Goal: Information Seeking & Learning: Learn about a topic

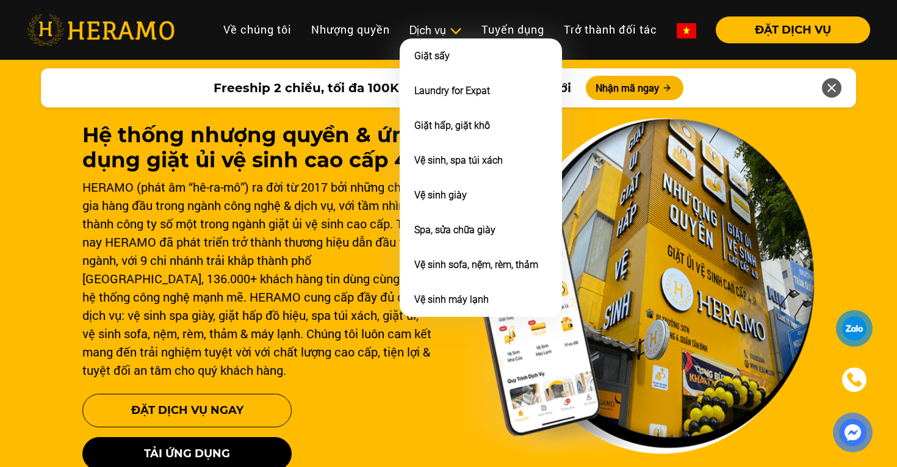
click at [440, 23] on div "Dịch vụ" at bounding box center [435, 30] width 52 height 16
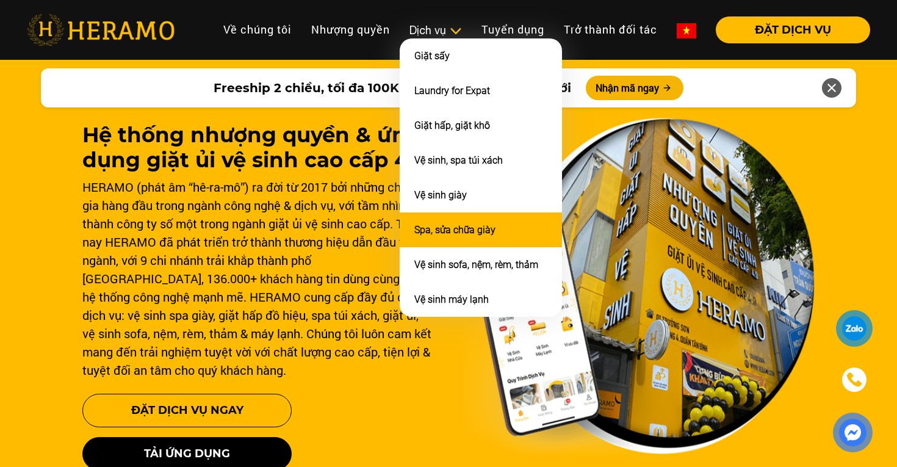
click at [439, 224] on link "Spa, sửa chữa giày" at bounding box center [454, 230] width 81 height 12
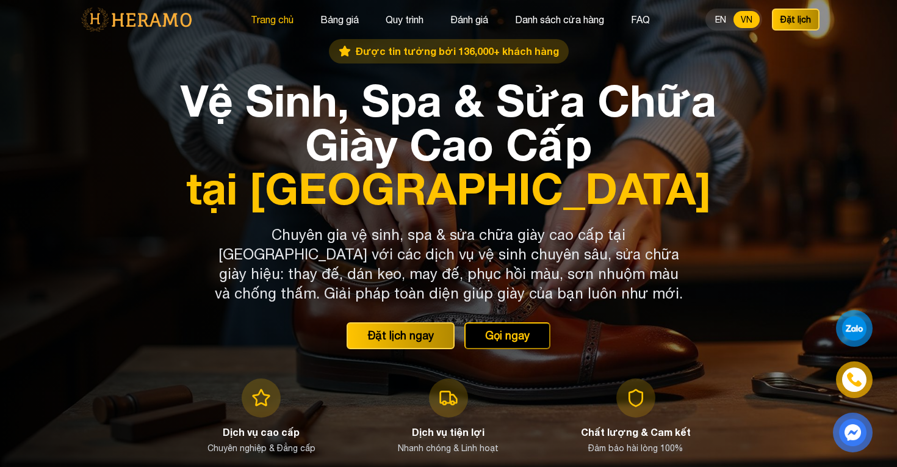
click at [282, 20] on button "Trang chủ" at bounding box center [272, 20] width 50 height 16
click at [274, 20] on button "Trang chủ" at bounding box center [272, 20] width 50 height 16
click at [274, 15] on button "Trang chủ" at bounding box center [272, 20] width 50 height 16
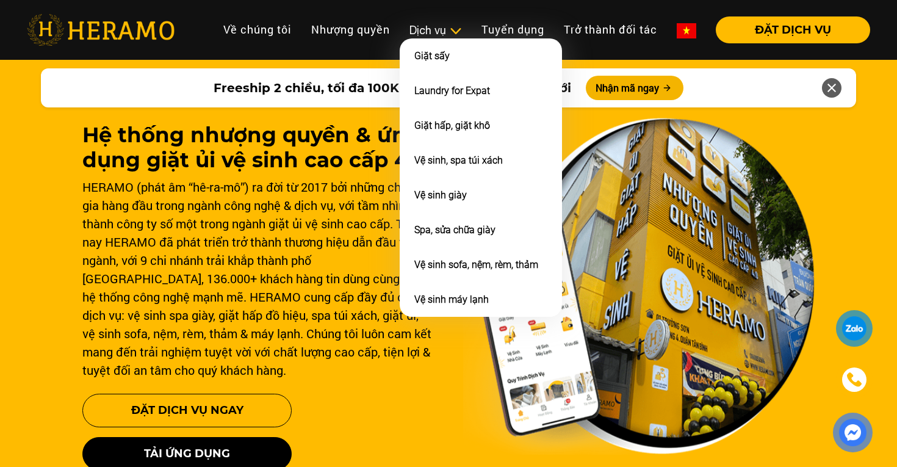
click at [451, 30] on img at bounding box center [455, 31] width 13 height 12
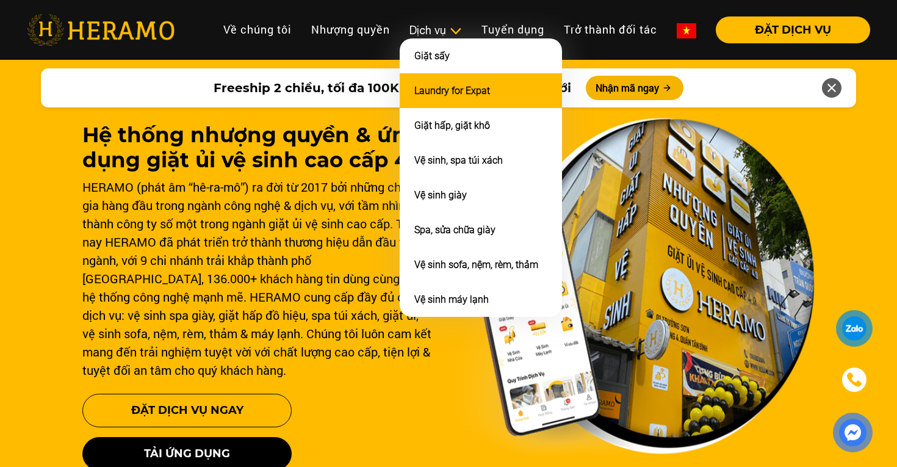
click at [463, 87] on link "Laundry for Expat" at bounding box center [452, 91] width 76 height 12
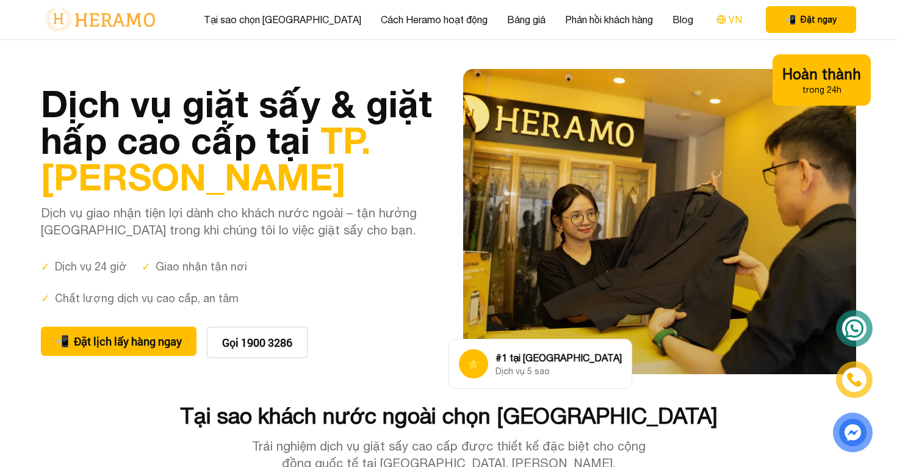
click at [712, 14] on button "VN" at bounding box center [728, 20] width 33 height 16
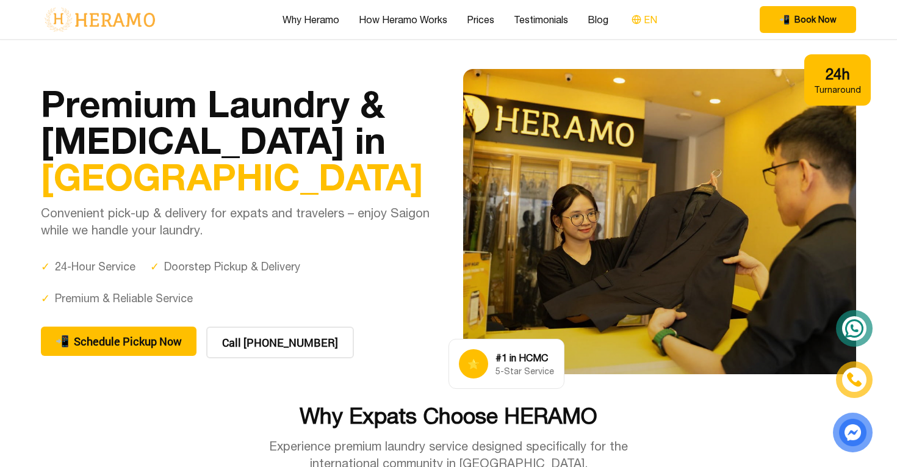
click at [647, 21] on button "EN" at bounding box center [644, 20] width 33 height 16
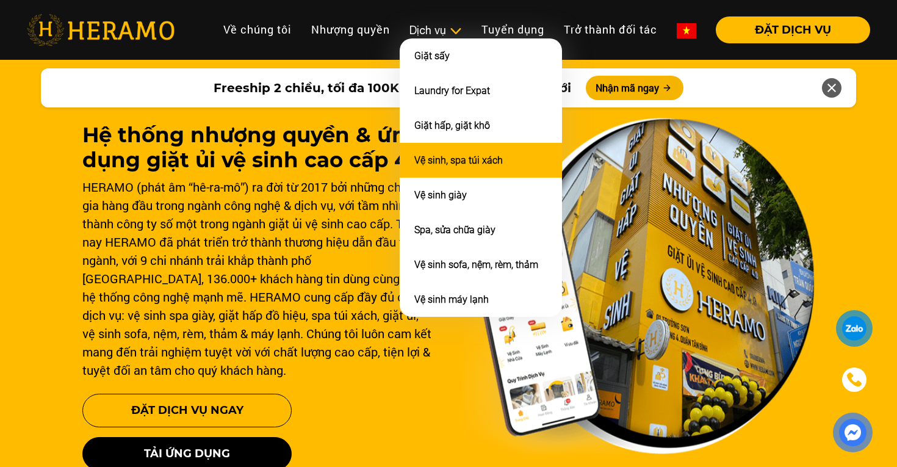
click at [451, 154] on link "Vệ sinh, spa túi xách" at bounding box center [458, 160] width 88 height 12
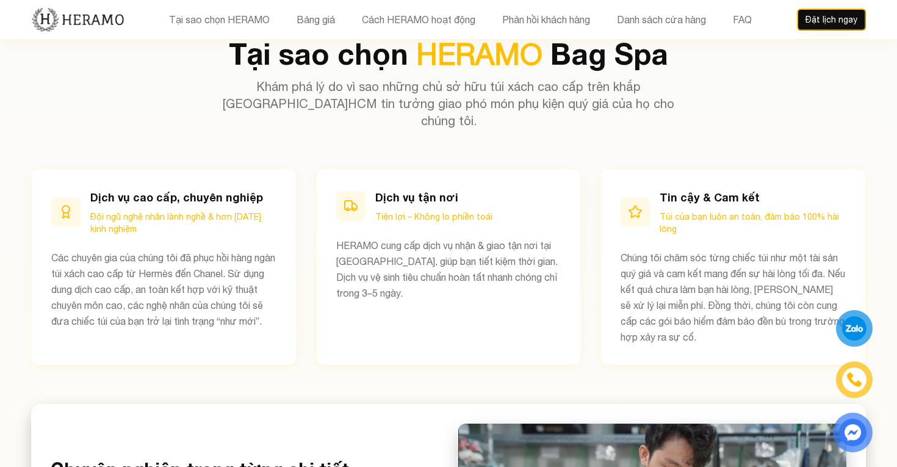
scroll to position [559, 0]
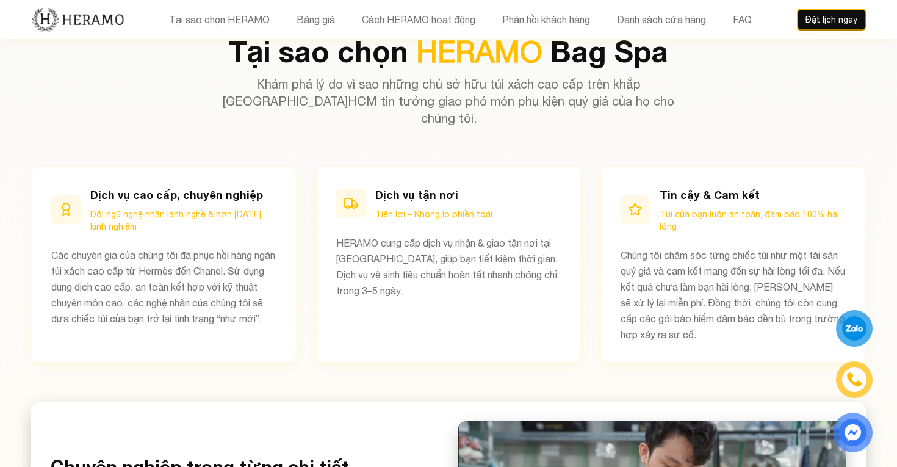
click at [772, 16] on nav "Tại sao chọn HERAMO Bảng giá Cách HERAMO hoạt động Phản hồi khách hàng Danh sác…" at bounding box center [460, 20] width 672 height 16
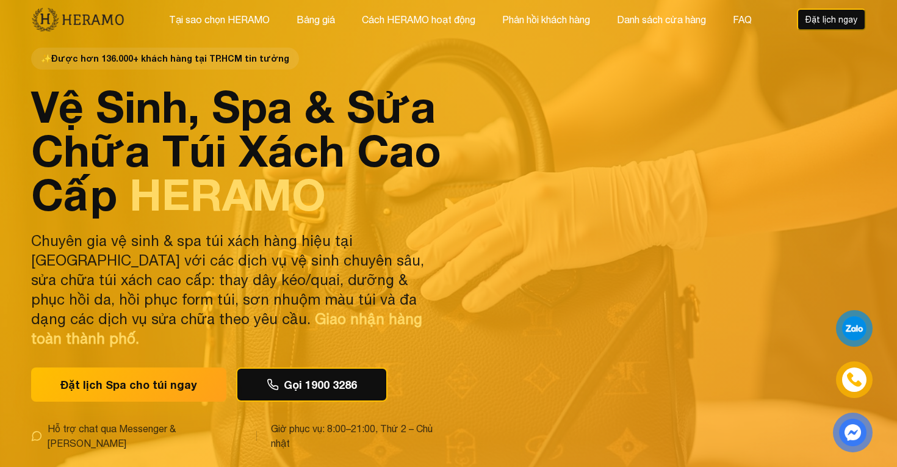
scroll to position [0, 0]
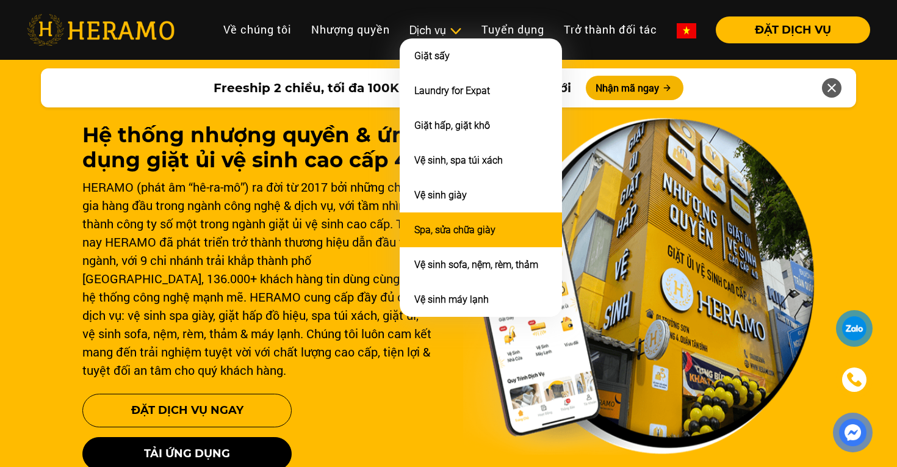
click at [447, 220] on li "Spa, sửa chữa giày" at bounding box center [481, 229] width 162 height 35
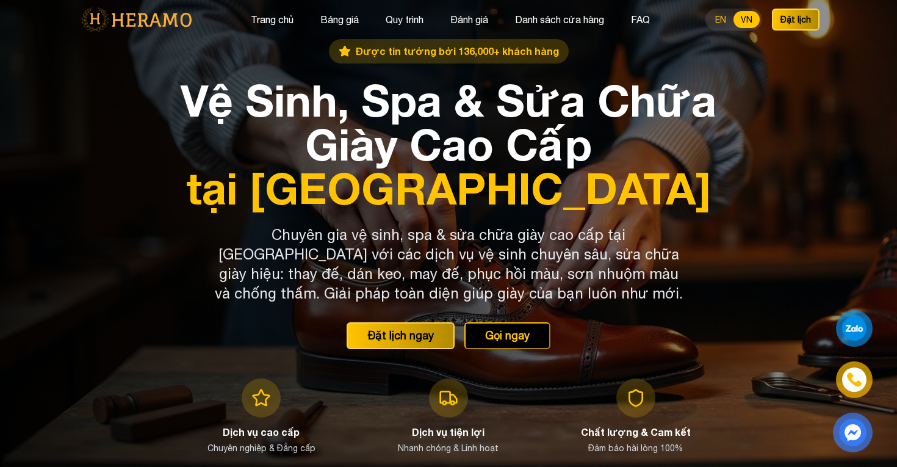
click at [727, 27] on button "EN" at bounding box center [721, 19] width 26 height 17
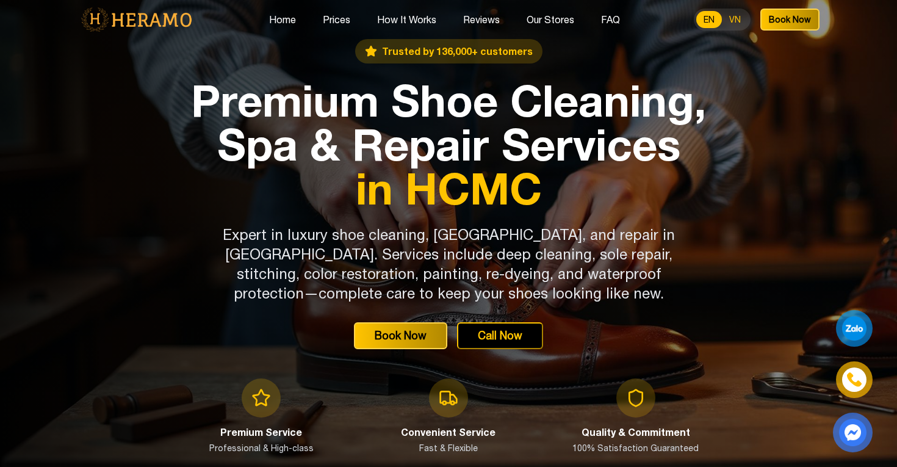
click at [738, 19] on button "VN" at bounding box center [735, 19] width 26 height 17
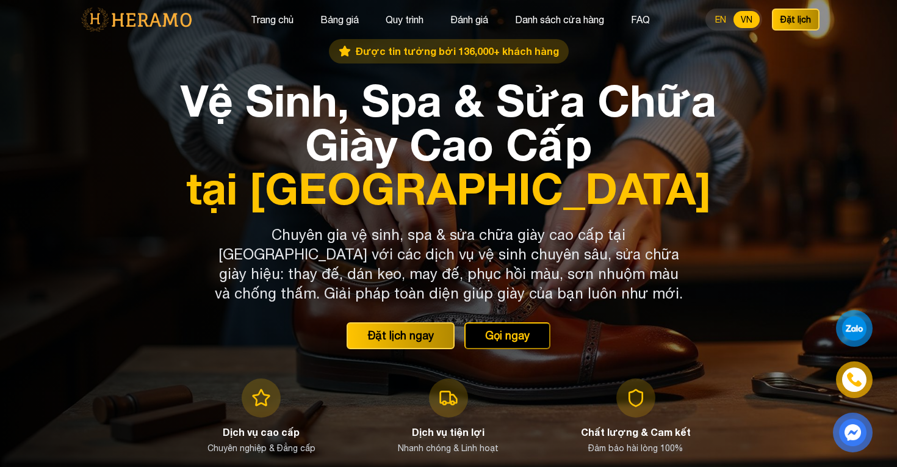
click at [722, 21] on button "EN" at bounding box center [721, 19] width 26 height 17
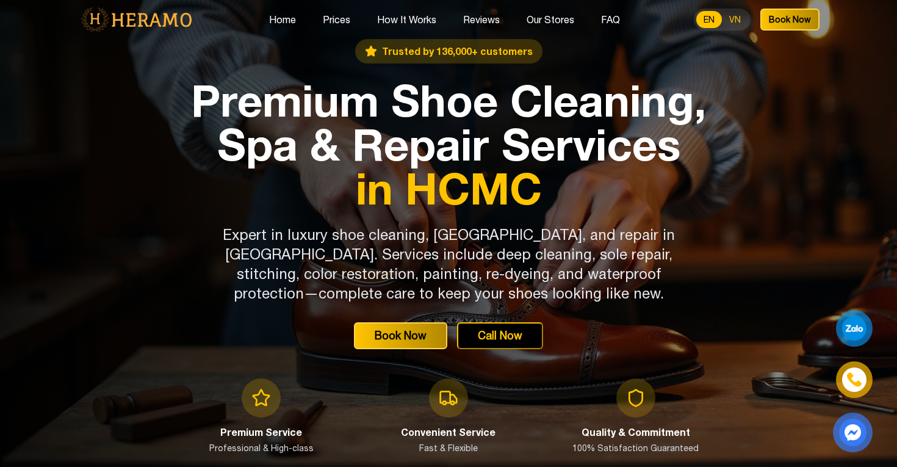
click at [729, 20] on button "VN" at bounding box center [735, 19] width 26 height 17
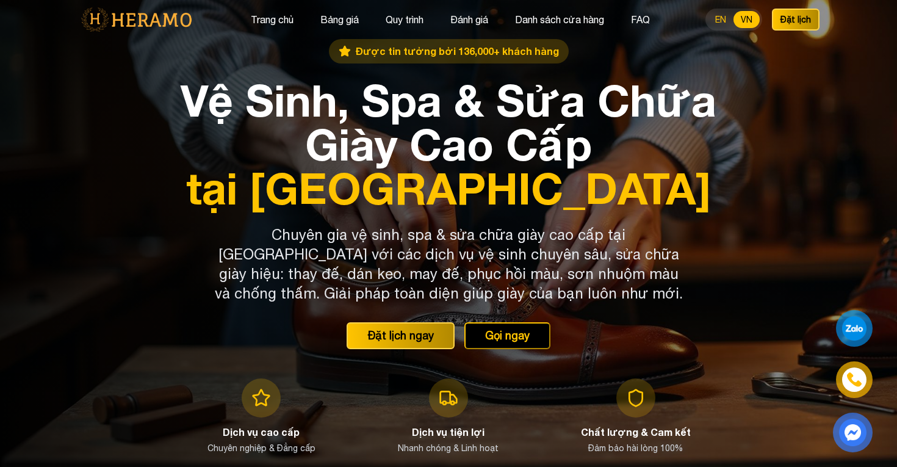
click at [714, 20] on button "EN" at bounding box center [721, 19] width 26 height 17
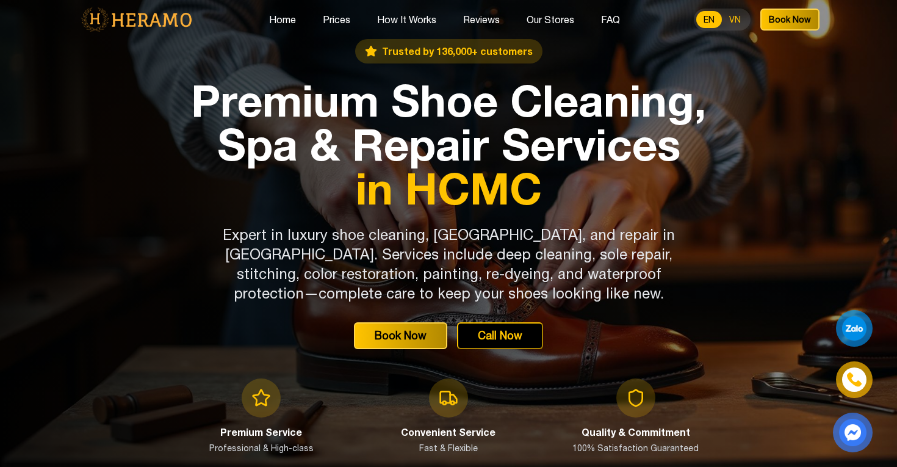
click at [733, 18] on button "VN" at bounding box center [735, 19] width 26 height 17
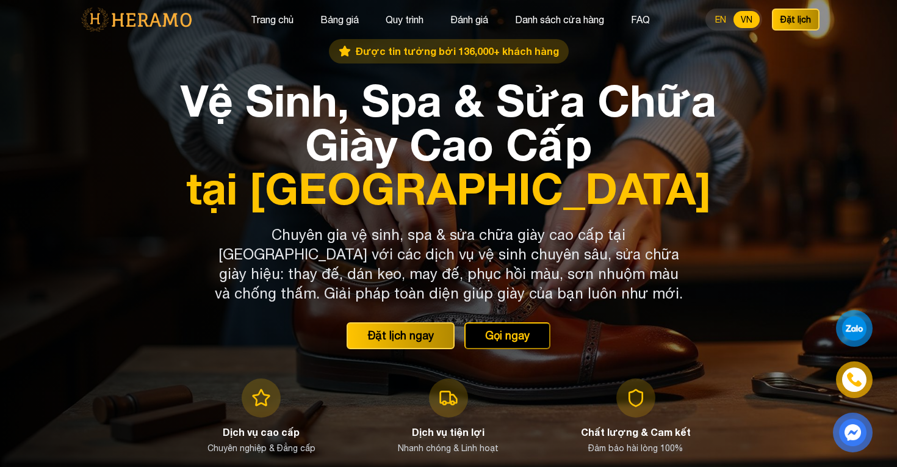
click at [712, 15] on button "EN" at bounding box center [721, 19] width 26 height 17
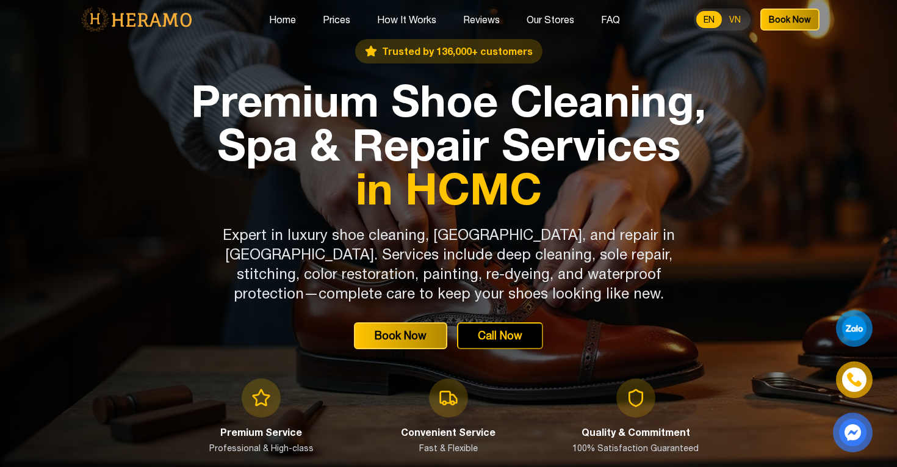
click at [741, 21] on button "VN" at bounding box center [735, 19] width 26 height 17
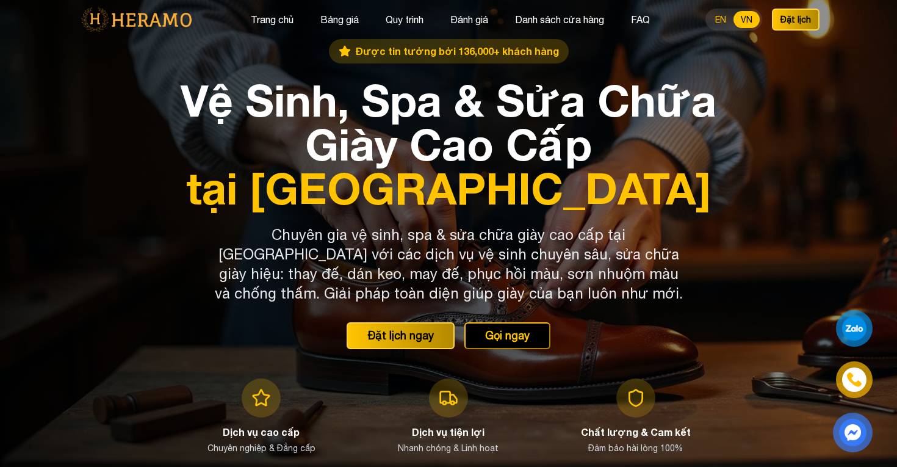
click at [719, 21] on button "EN" at bounding box center [721, 19] width 26 height 17
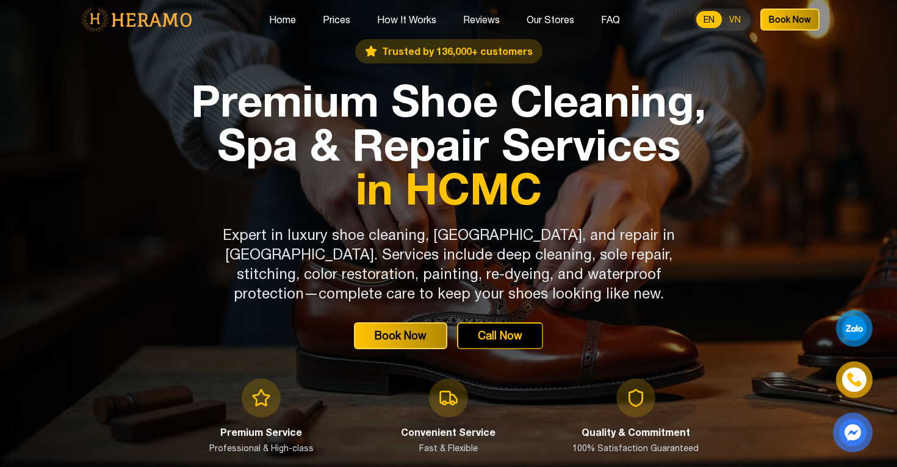
click at [739, 22] on button "VN" at bounding box center [735, 19] width 26 height 17
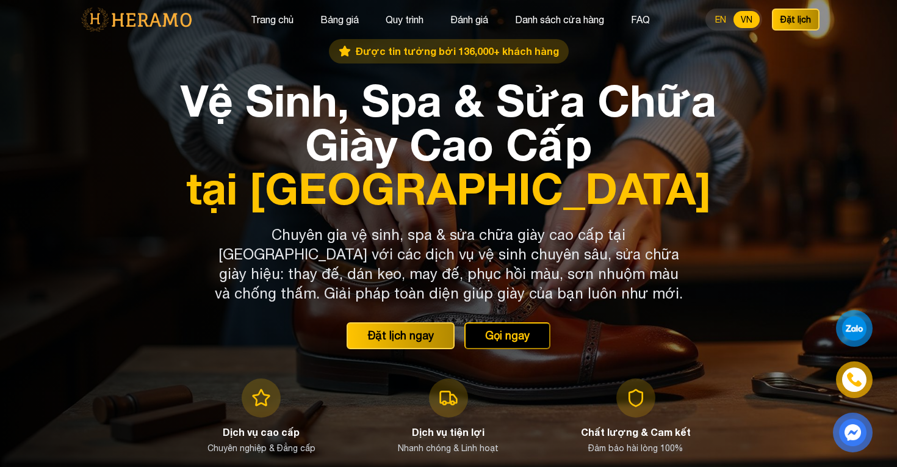
click at [722, 21] on button "EN" at bounding box center [721, 19] width 26 height 17
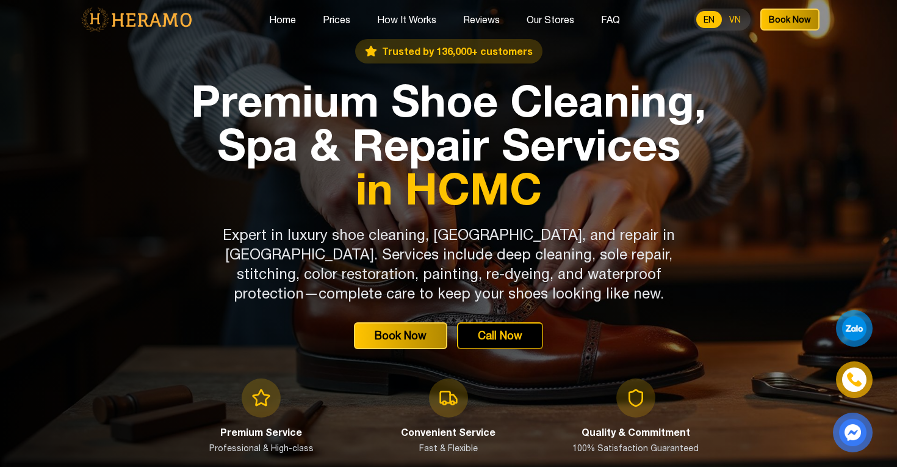
click at [739, 19] on button "VN" at bounding box center [735, 19] width 26 height 17
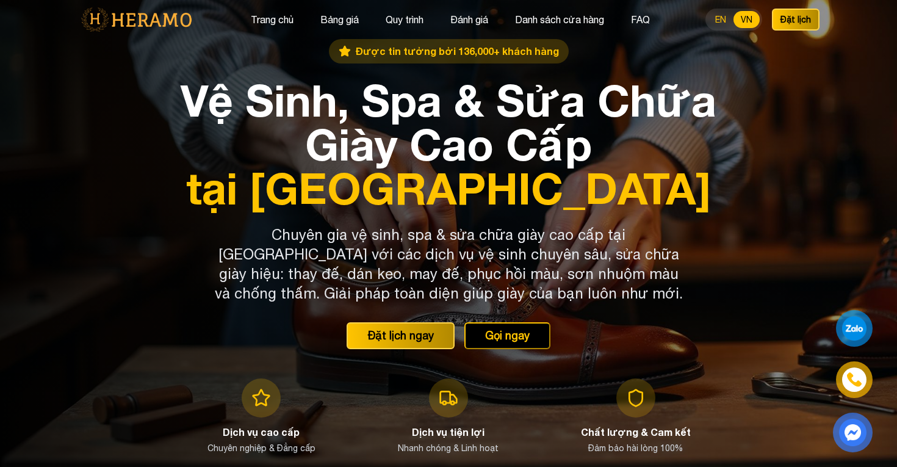
click at [724, 20] on button "EN" at bounding box center [721, 19] width 26 height 17
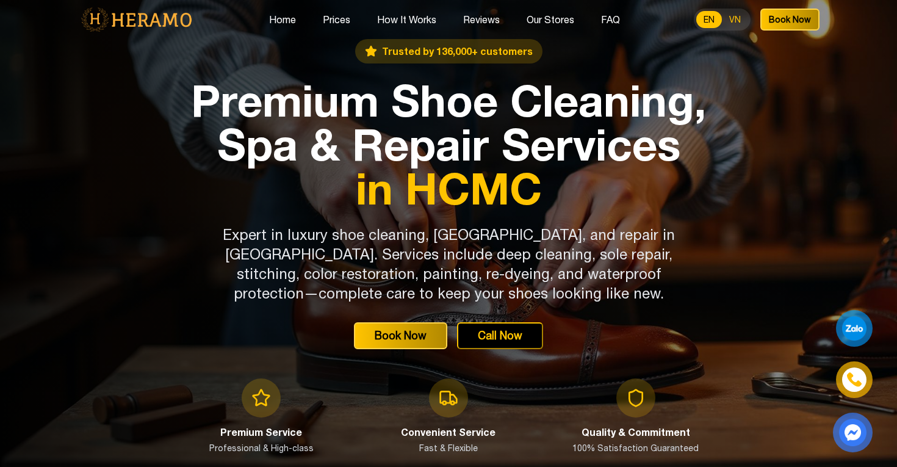
click at [733, 20] on button "VN" at bounding box center [735, 19] width 26 height 17
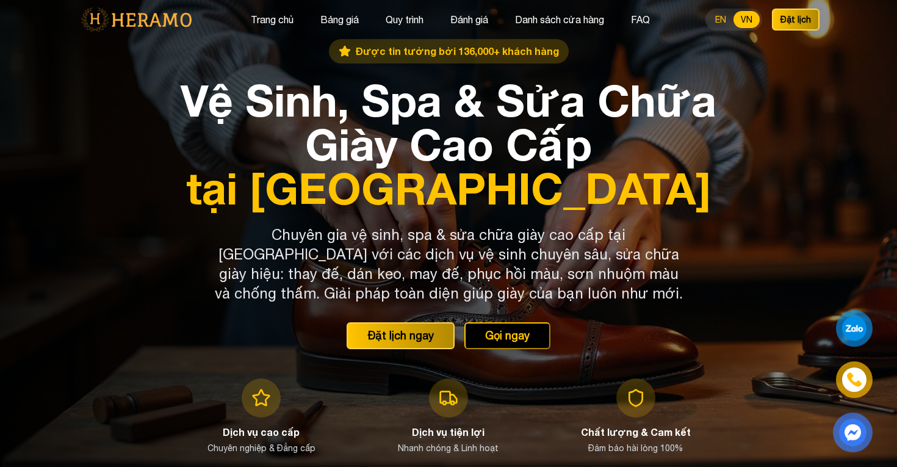
click at [728, 18] on button "EN" at bounding box center [721, 19] width 26 height 17
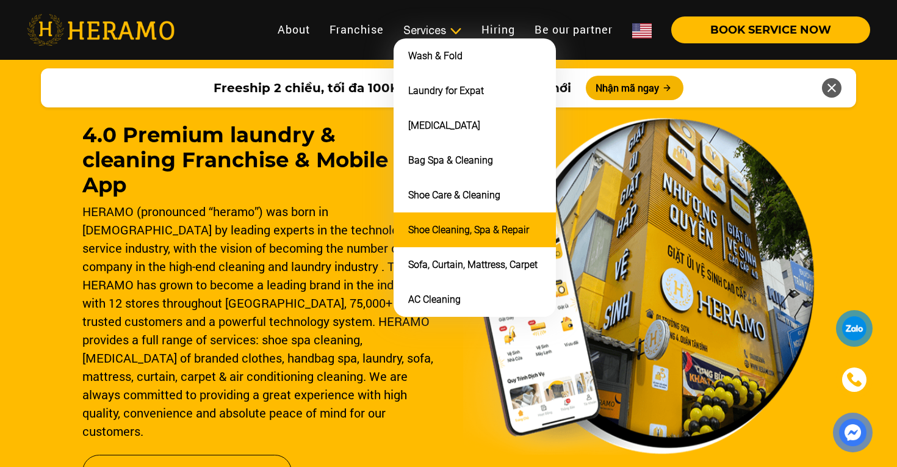
click at [453, 232] on li "Shoe Cleaning, Spa & Repair" at bounding box center [474, 229] width 162 height 35
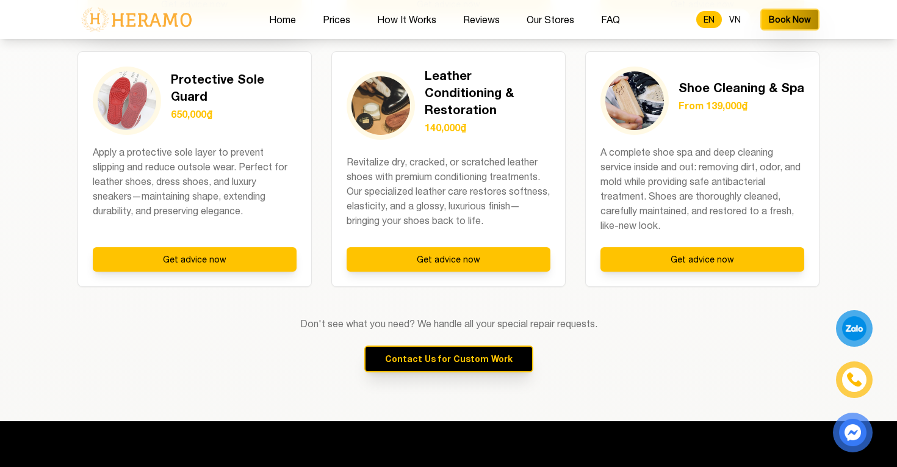
scroll to position [1346, 0]
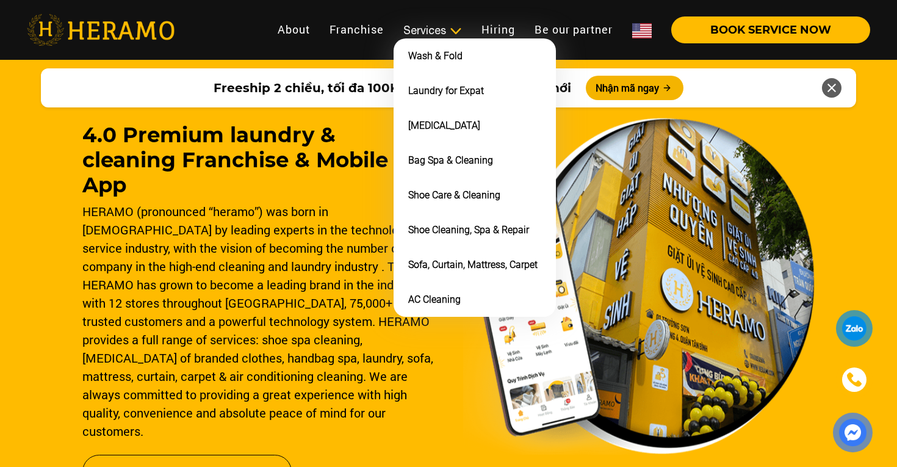
click at [430, 27] on div "Services" at bounding box center [432, 30] width 59 height 16
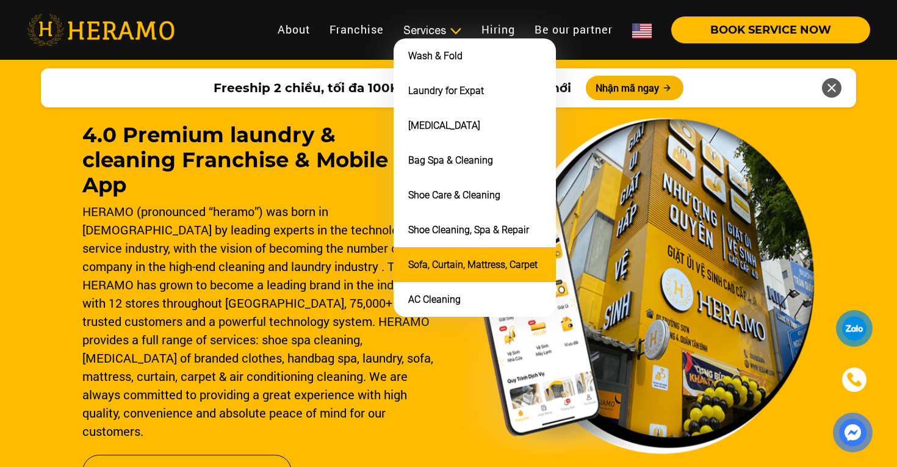
click at [453, 259] on link "Sofa, Curtain, Mattress, Carpet" at bounding box center [472, 265] width 129 height 12
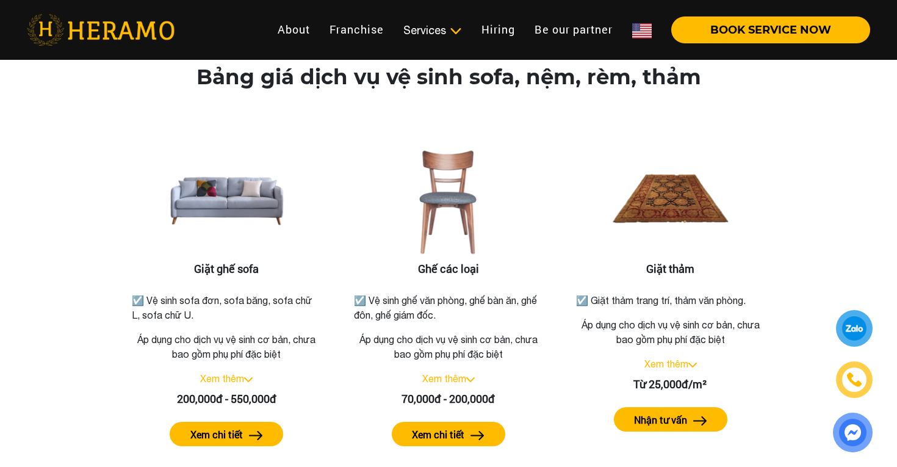
scroll to position [1458, 0]
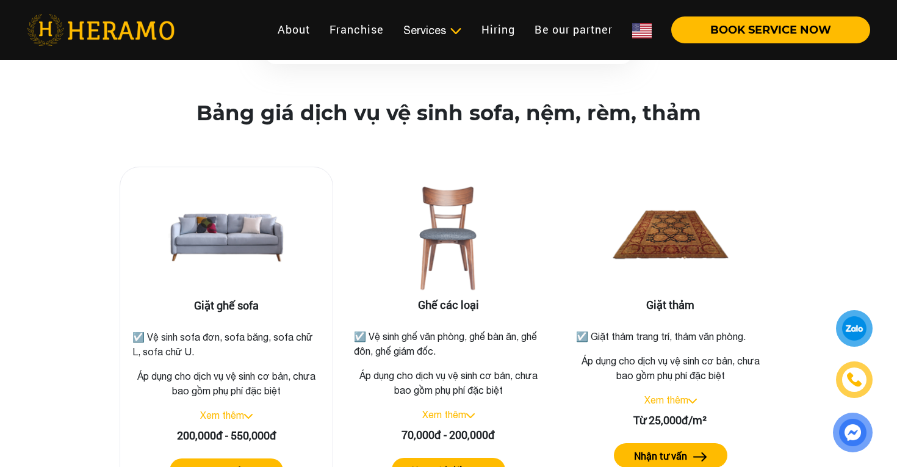
click at [233, 464] on label "Xem chi tiết" at bounding box center [216, 471] width 52 height 15
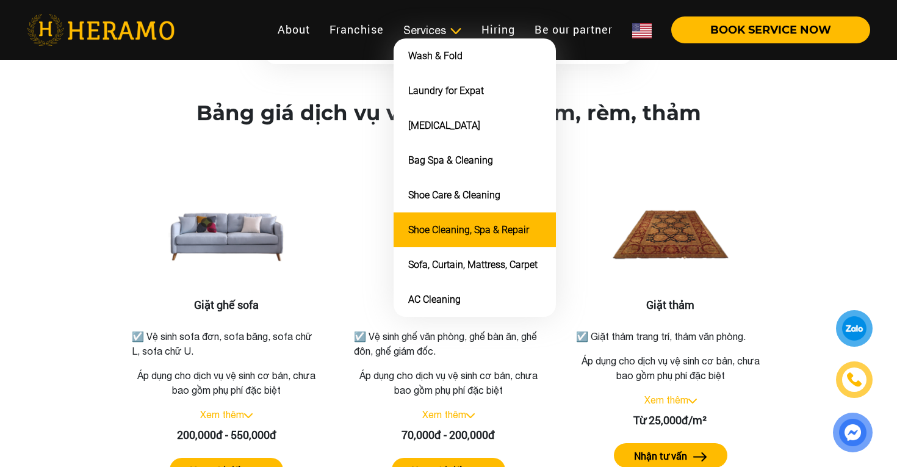
click at [476, 229] on link "Shoe Cleaning, Spa & Repair" at bounding box center [468, 230] width 121 height 12
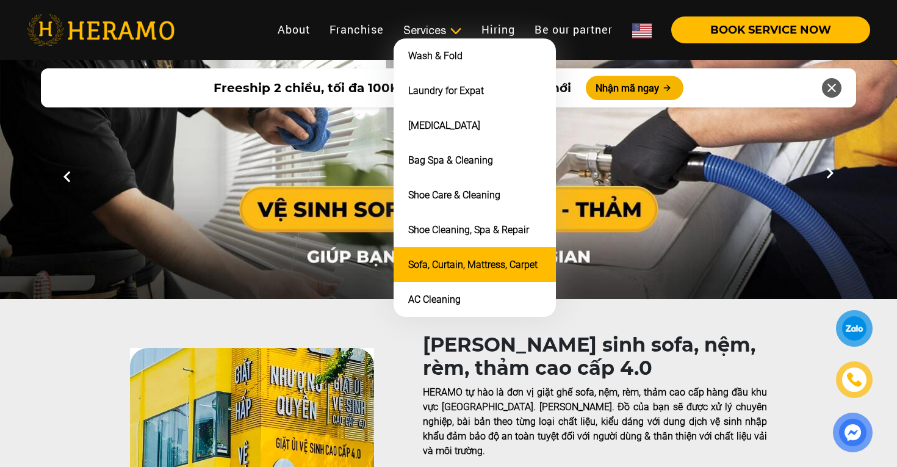
click at [464, 249] on li "Sofa, Curtain, Mattress, Carpet" at bounding box center [474, 264] width 162 height 35
click at [470, 259] on link "Sofa, Curtain, Mattress, Carpet" at bounding box center [472, 265] width 129 height 12
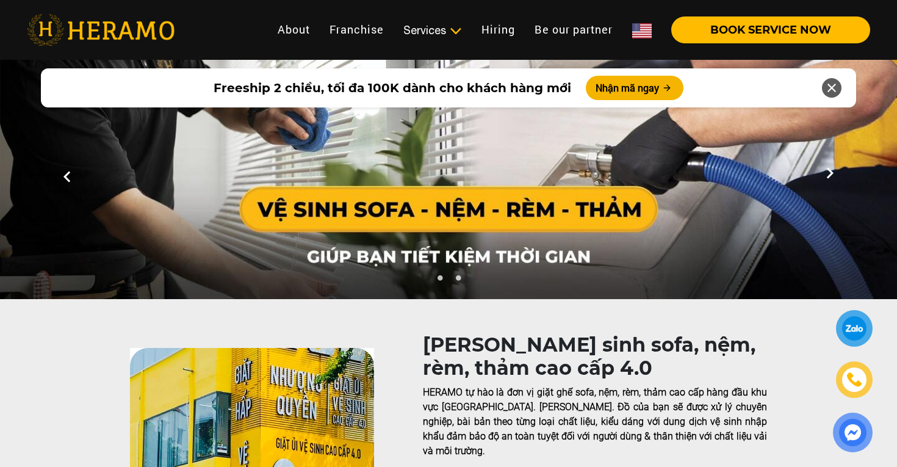
click at [638, 29] on img at bounding box center [642, 30] width 20 height 15
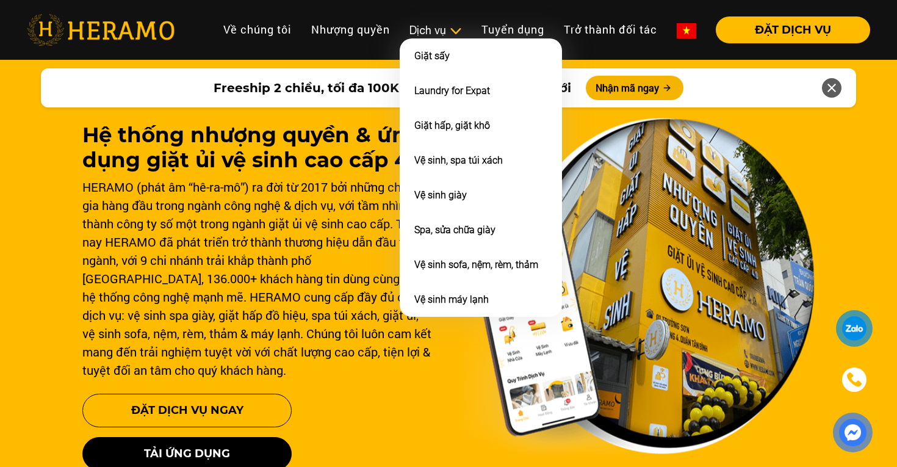
click at [436, 34] on div "Dịch vụ" at bounding box center [435, 30] width 52 height 16
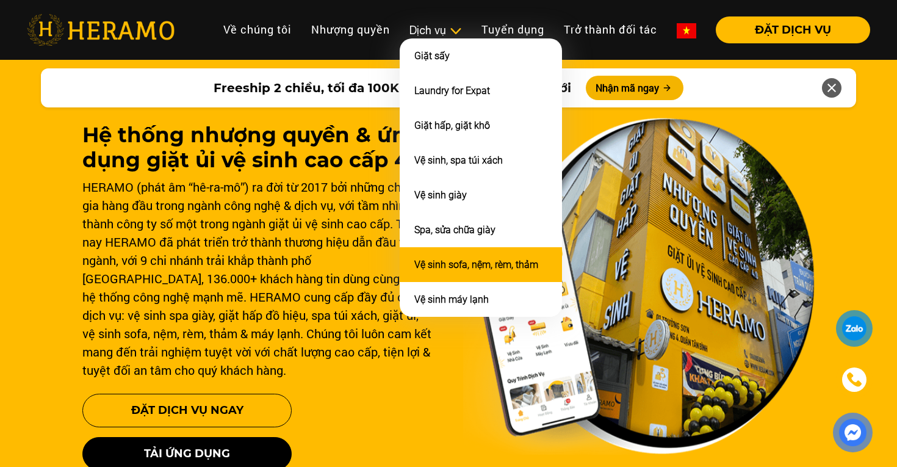
click at [464, 259] on link "Vệ sinh sofa, nệm, rèm, thảm" at bounding box center [476, 265] width 124 height 12
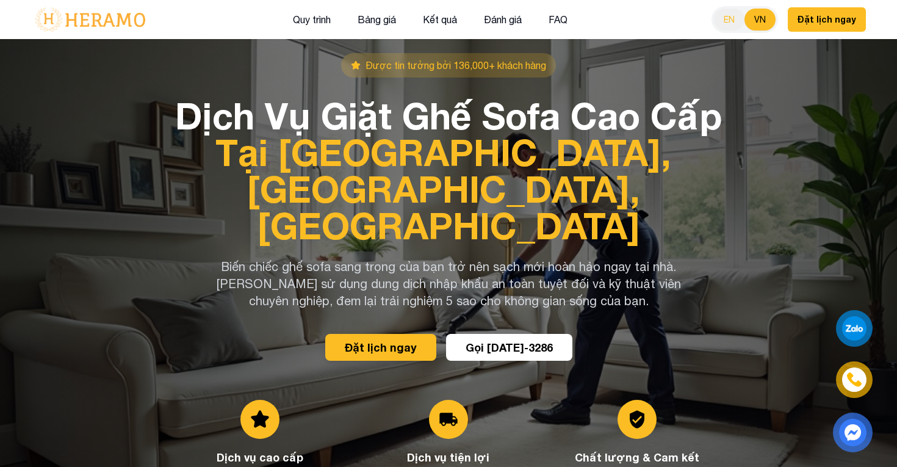
click at [734, 24] on button "EN" at bounding box center [729, 20] width 30 height 22
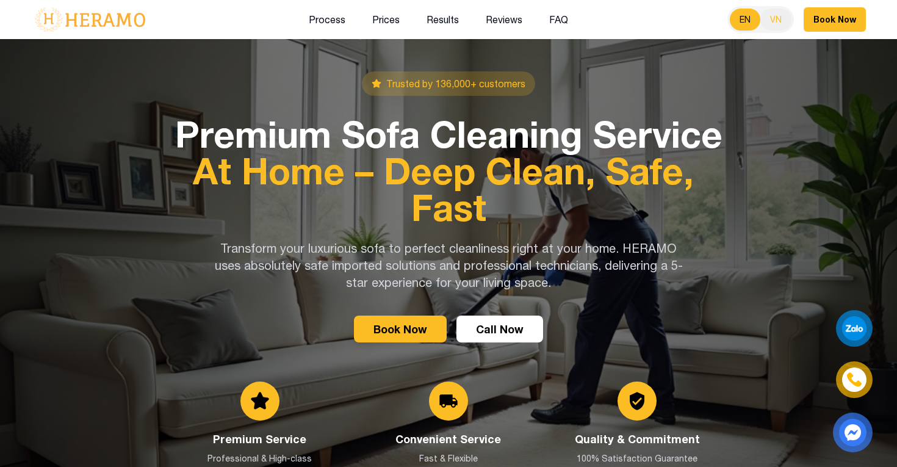
click at [764, 19] on button "VN" at bounding box center [775, 20] width 31 height 22
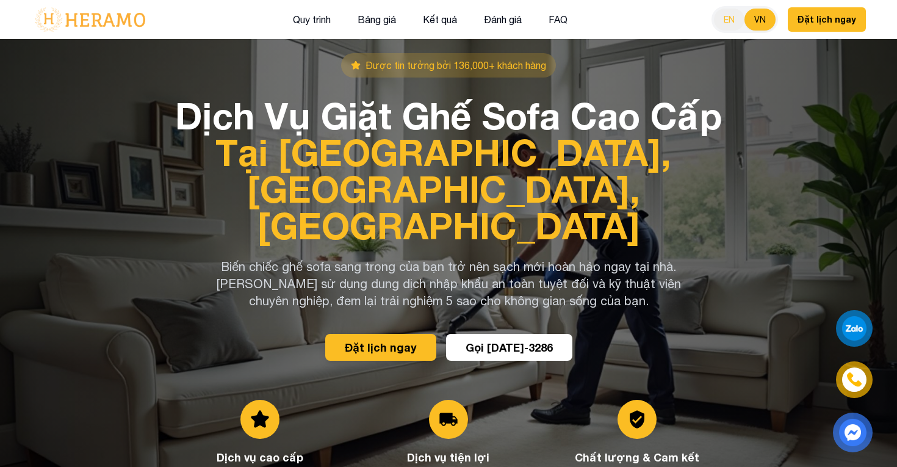
click at [742, 21] on button "EN" at bounding box center [729, 20] width 30 height 22
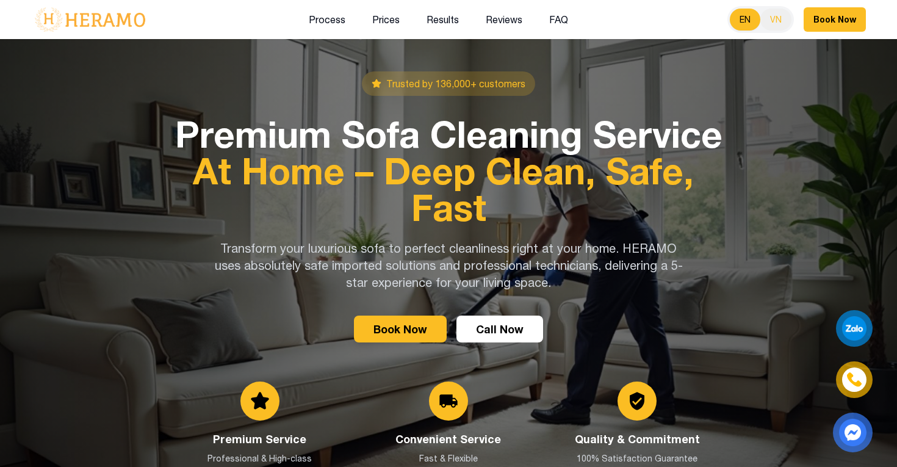
click at [766, 18] on button "VN" at bounding box center [775, 20] width 31 height 22
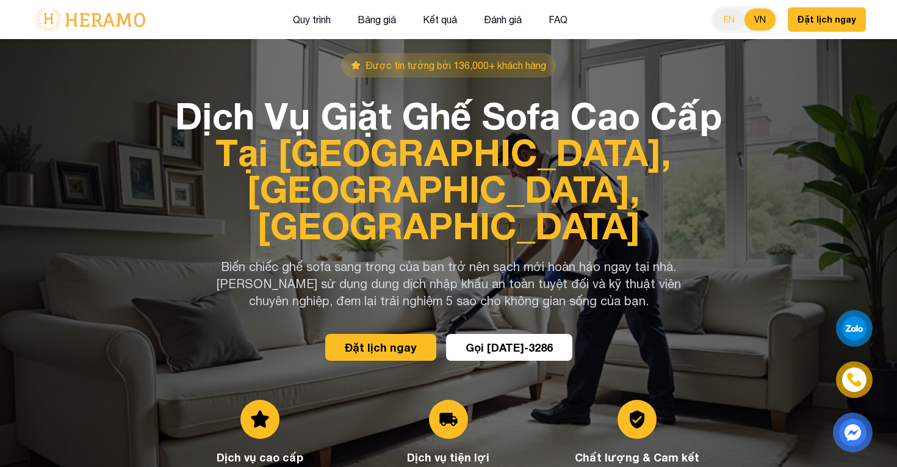
click at [732, 20] on button "EN" at bounding box center [729, 20] width 30 height 22
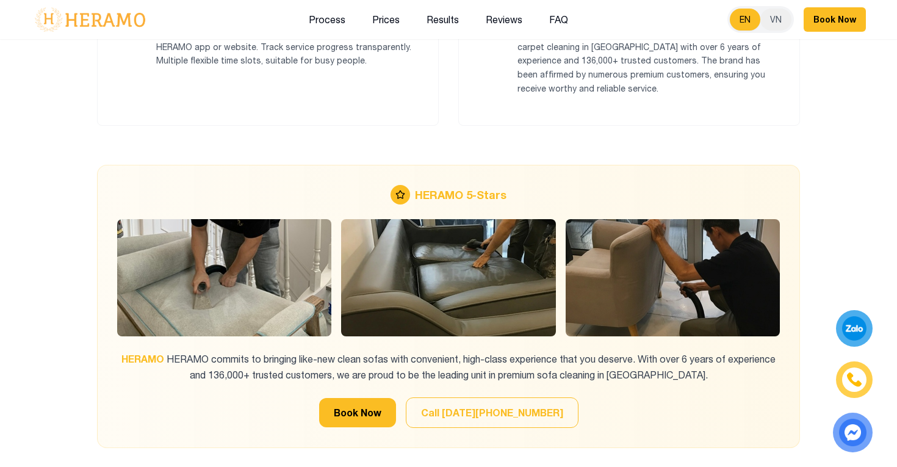
scroll to position [1657, 0]
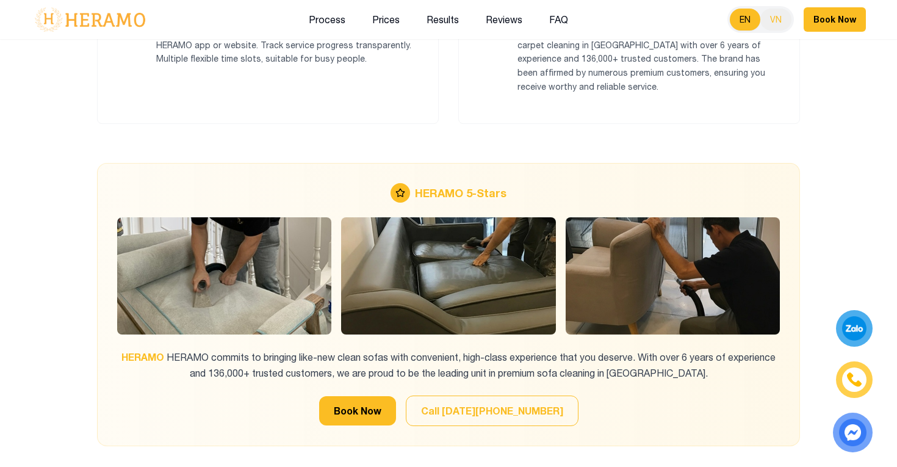
click at [779, 15] on button "VN" at bounding box center [775, 20] width 31 height 22
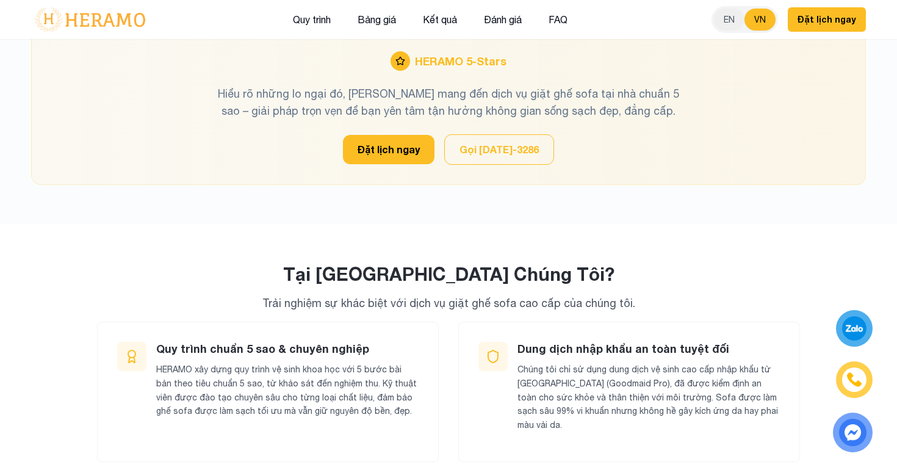
scroll to position [819, 0]
